Goal: Task Accomplishment & Management: Complete application form

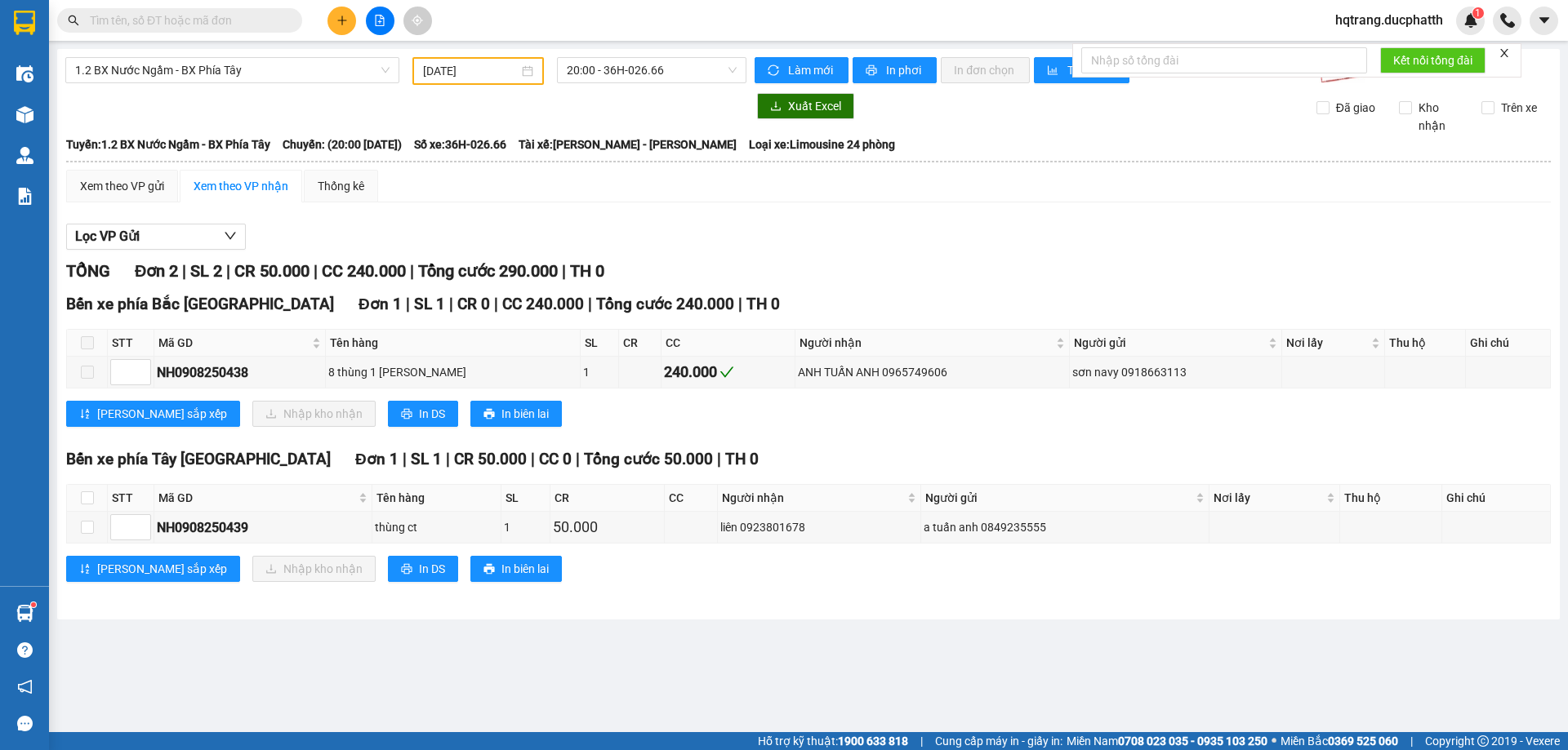
click at [145, 12] on input "text" at bounding box center [186, 20] width 192 height 18
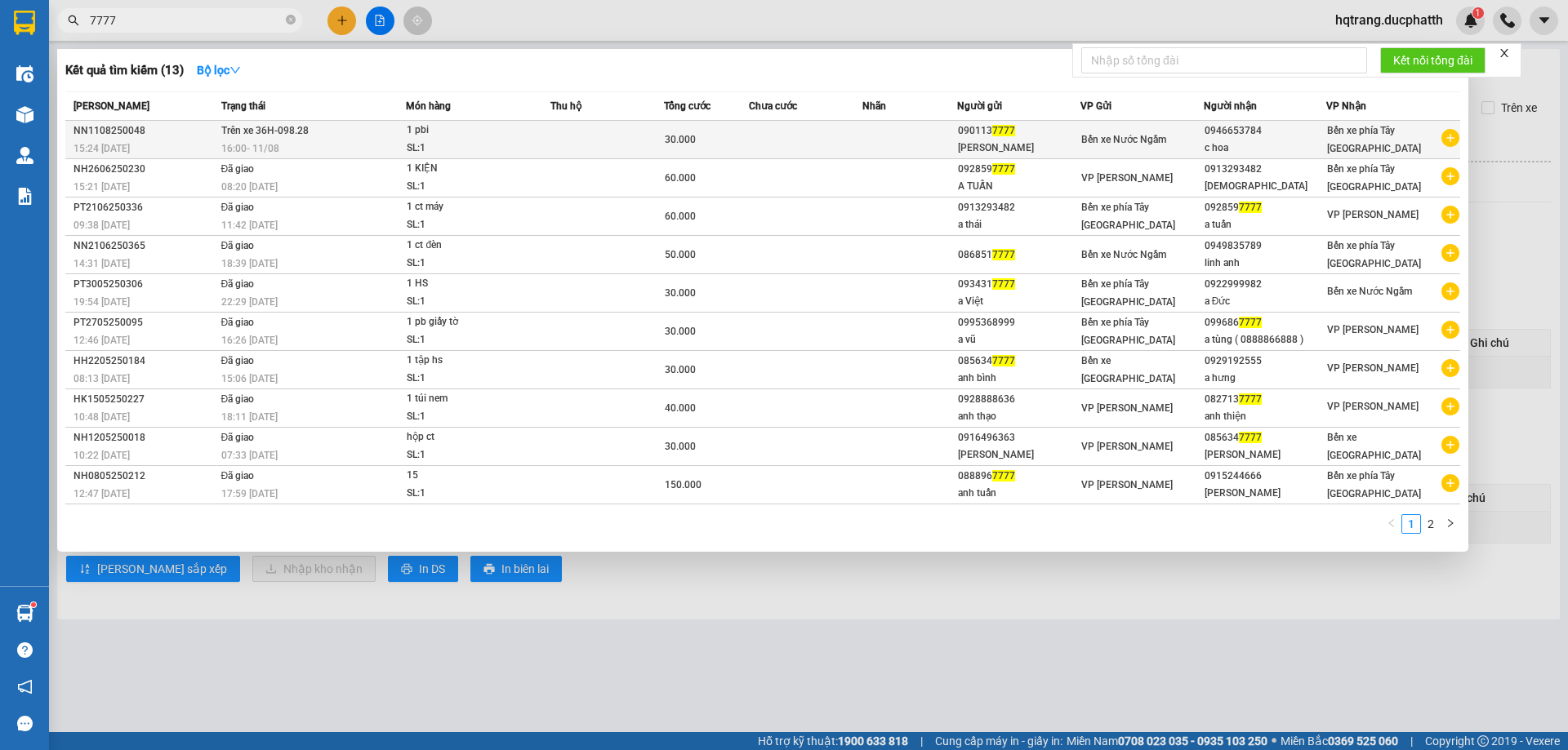
type input "7777"
click at [859, 135] on td at bounding box center [804, 140] width 113 height 38
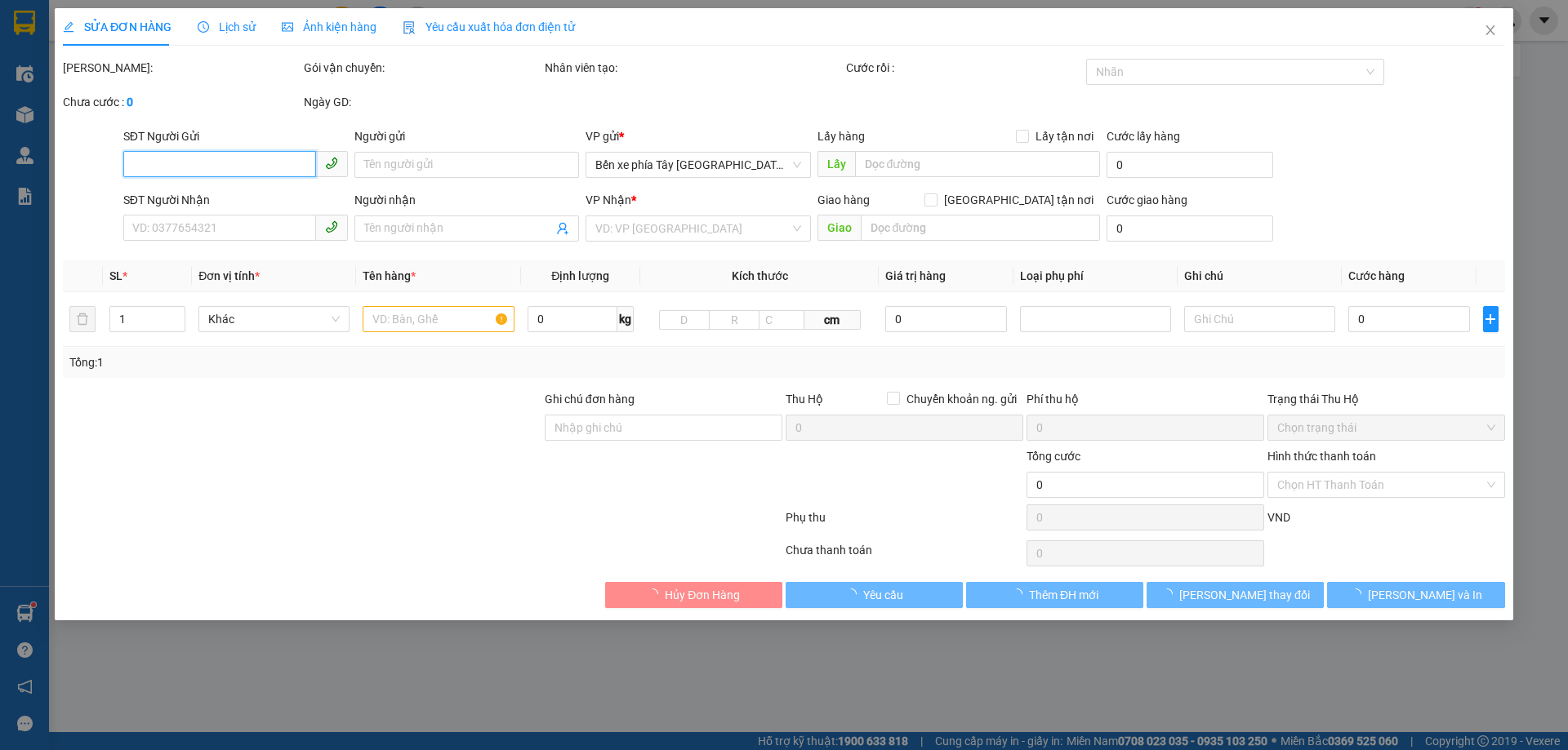
type input "0901137777"
type input "[PERSON_NAME]"
type input "0946653784"
type input "c hoa"
type input "ng gửi ttck"
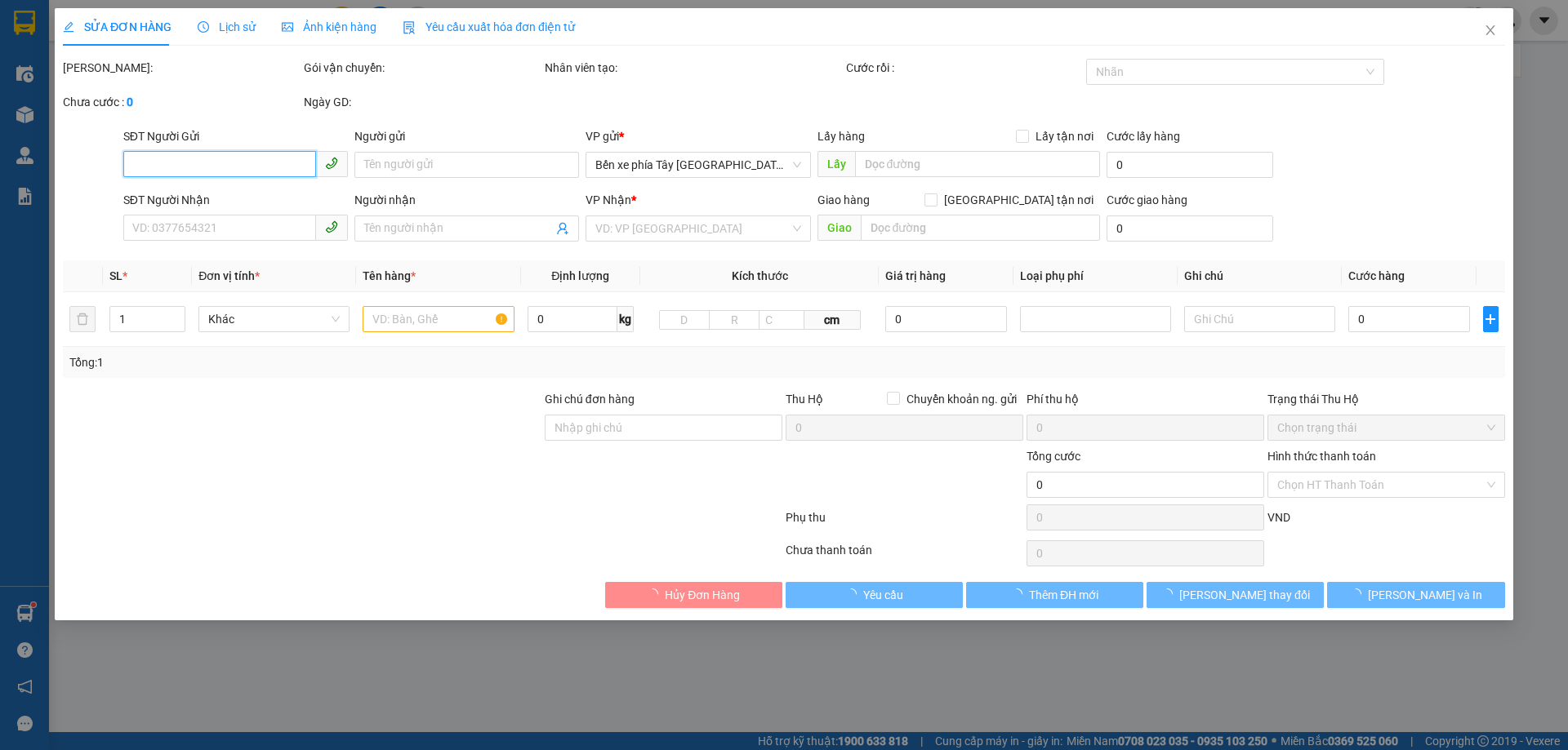
type input "30.000"
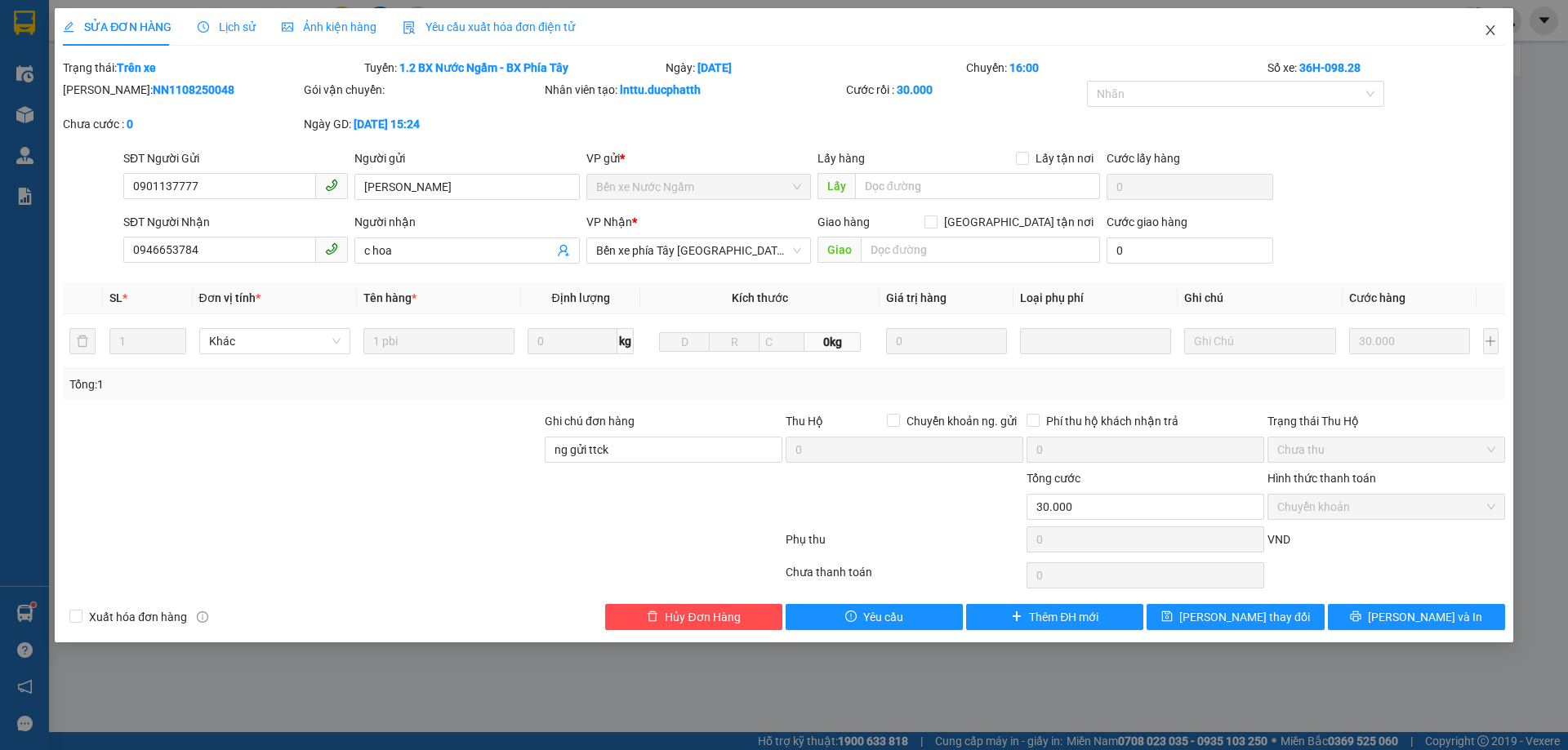
click at [1499, 20] on span "Close" at bounding box center [1490, 30] width 45 height 45
